Goal: Navigation & Orientation: Find specific page/section

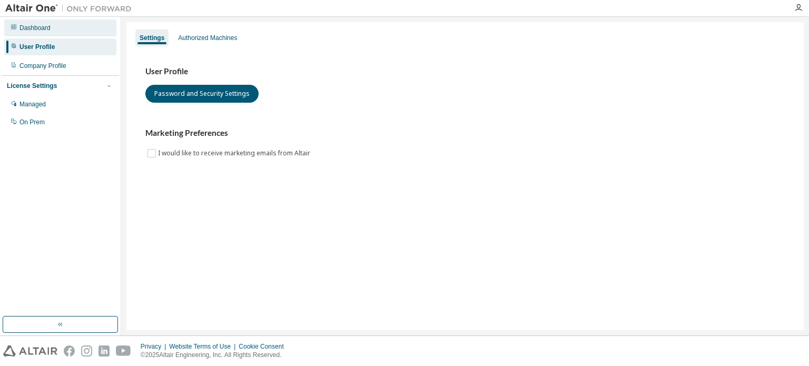
click at [41, 25] on div "Dashboard" at bounding box center [34, 28] width 31 height 8
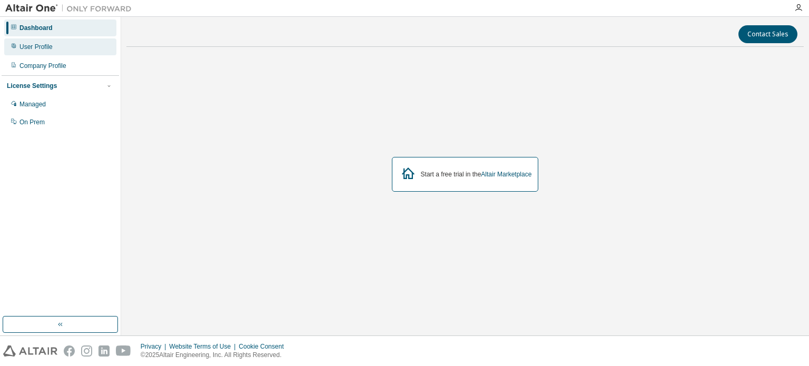
click at [51, 50] on div "User Profile" at bounding box center [35, 47] width 33 height 8
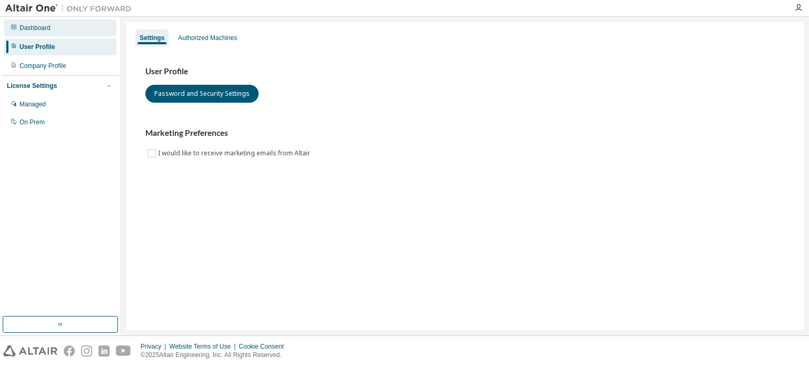
click at [59, 27] on div "Dashboard" at bounding box center [60, 27] width 112 height 17
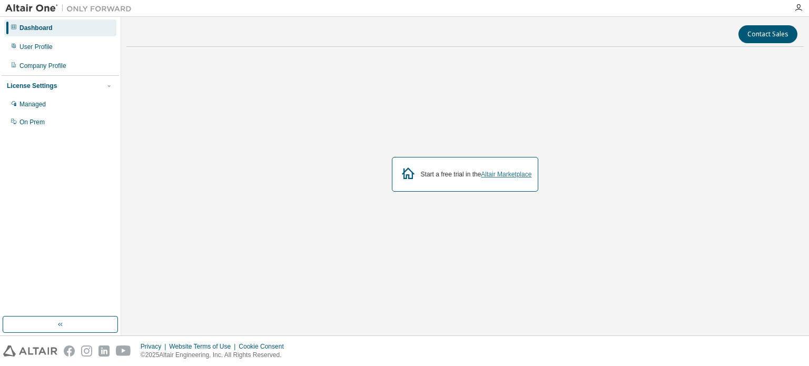
click at [498, 175] on link "Altair Marketplace" at bounding box center [506, 174] width 51 height 7
